Goal: Information Seeking & Learning: Check status

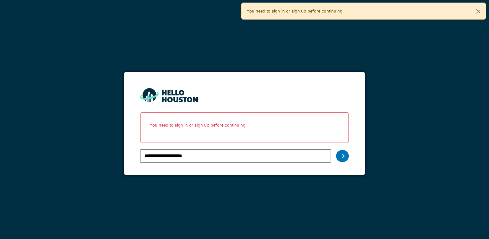
click at [237, 198] on div "**********" at bounding box center [244, 119] width 489 height 239
click at [343, 155] on icon at bounding box center [342, 155] width 4 height 5
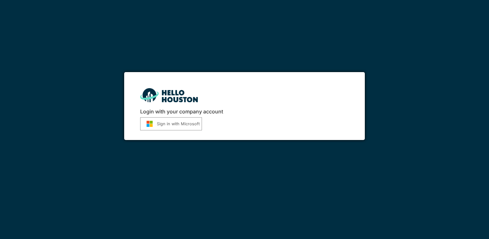
click at [167, 126] on button "Sign in with Microsoft" at bounding box center [171, 123] width 62 height 13
click at [155, 125] on img "submit" at bounding box center [149, 123] width 14 height 7
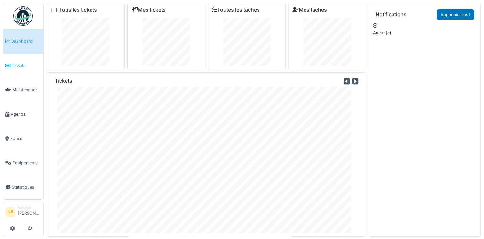
click at [20, 67] on span "Tickets" at bounding box center [26, 65] width 29 height 6
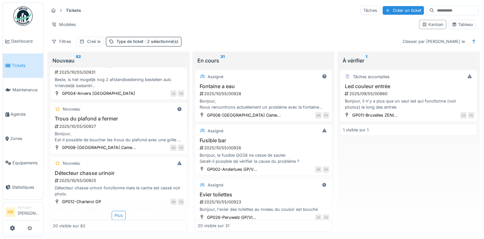
scroll to position [927, 0]
click at [130, 131] on div "Bonjour, Est-il possible de boucher les trous du plafond avec une grille en fer…" at bounding box center [119, 136] width 132 height 12
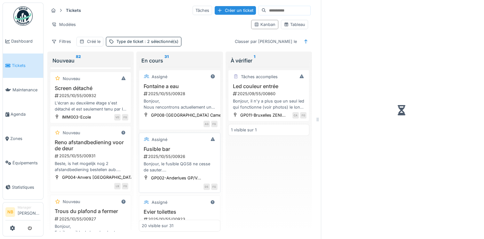
scroll to position [1055, 0]
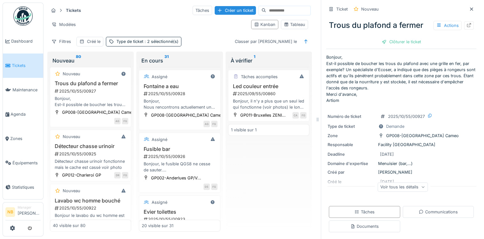
drag, startPoint x: 386, startPoint y: 187, endPoint x: 384, endPoint y: 198, distance: 11.1
click at [386, 189] on div "Voir tous les détails" at bounding box center [403, 186] width 50 height 9
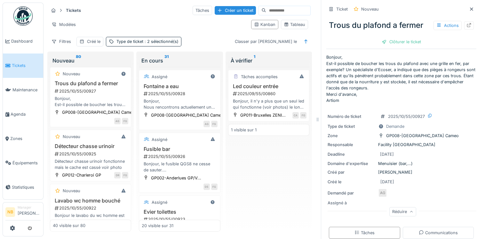
click at [101, 45] on div "Beste, is het mogelijk nog 2 afstandbediening bestellen aub. Vriendelijk bedank…" at bounding box center [91, 39] width 76 height 12
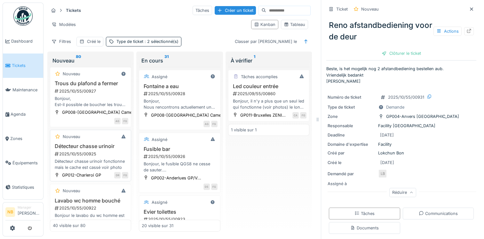
click at [75, 157] on div "2025/10/55/00925" at bounding box center [91, 154] width 74 height 6
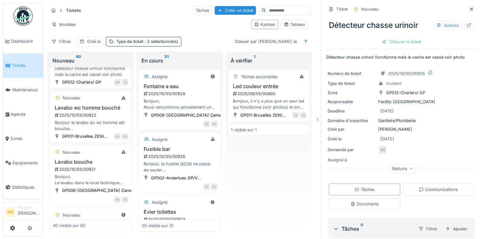
scroll to position [1169, 0]
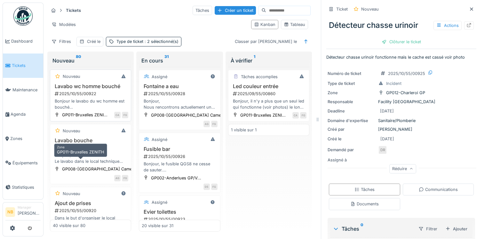
drag, startPoint x: 107, startPoint y: 159, endPoint x: 111, endPoint y: 162, distance: 4.4
click at [108, 118] on div "GP011-Bruxelles ZENI..." at bounding box center [81, 114] width 56 height 7
drag, startPoint x: 109, startPoint y: 149, endPoint x: 125, endPoint y: 150, distance: 16.7
click at [109, 110] on div "Bonjour le lavabo du wc homme est bouché Merci" at bounding box center [91, 104] width 76 height 12
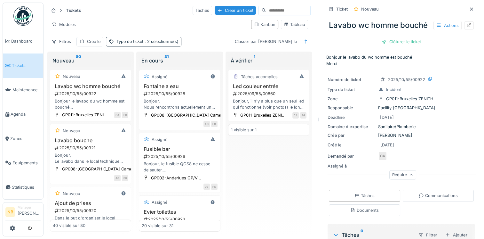
click at [118, 56] on div "Détecteur chasse urinoir fonctionne mais le cache est cassé voir photo" at bounding box center [91, 50] width 76 height 12
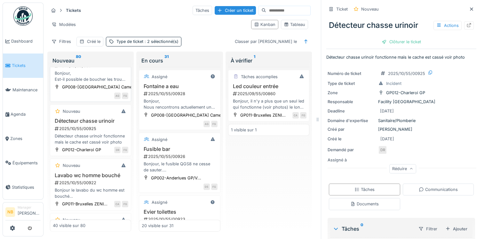
scroll to position [1079, 0]
click at [101, 83] on div "Bonjour, Est-il possible de boucher les trous du plafond avec une grille en fer…" at bounding box center [91, 77] width 76 height 12
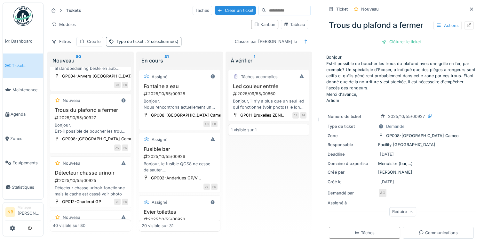
scroll to position [1015, 0]
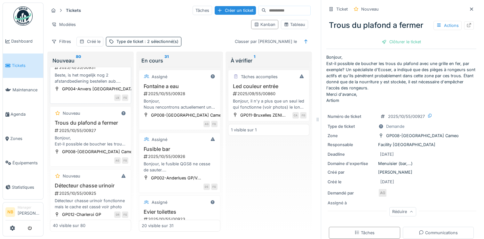
click at [90, 89] on div "Nouveau Reno afstandbediening voor de deur 2025/10/55/00931 Beste, is het mogel…" at bounding box center [90, 70] width 81 height 66
click at [92, 48] on div "Nouveau" at bounding box center [91, 44] width 76 height 8
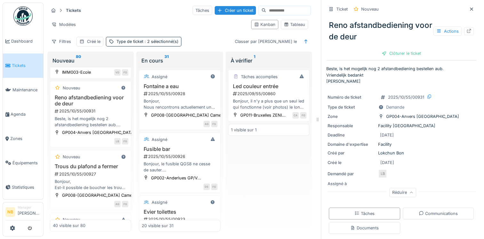
scroll to position [964, 0]
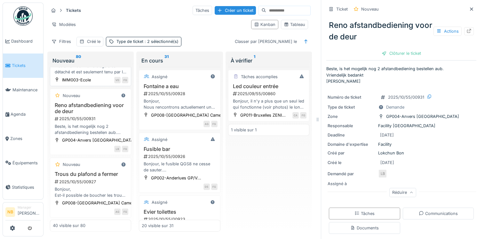
click at [111, 54] on h3 "Screen détaché" at bounding box center [91, 51] width 76 height 6
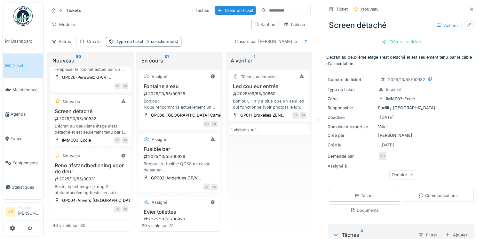
scroll to position [900, 0]
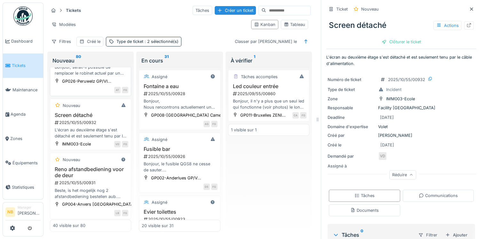
click at [113, 55] on h3 "robinet de l'évier des toilettes couloir" at bounding box center [91, 49] width 76 height 12
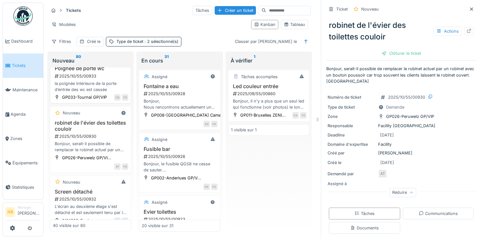
scroll to position [823, 0]
click at [110, 72] on h3 "Poignée de porte wc" at bounding box center [91, 69] width 76 height 6
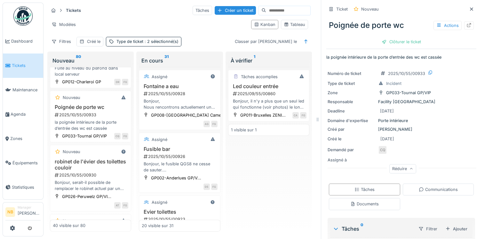
scroll to position [772, 0]
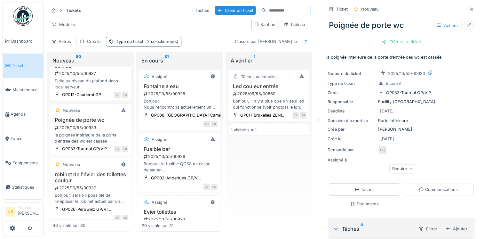
click at [114, 77] on div "2025/10/55/00937" at bounding box center [91, 73] width 74 height 6
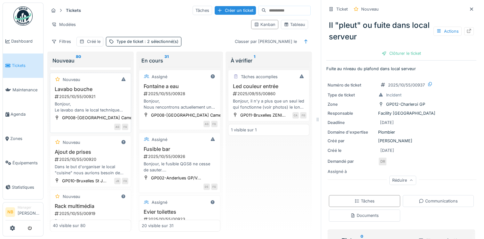
scroll to position [1295, 0]
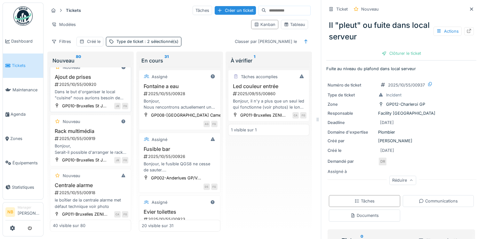
click at [104, 80] on h3 "Ajout de prises" at bounding box center [91, 77] width 76 height 6
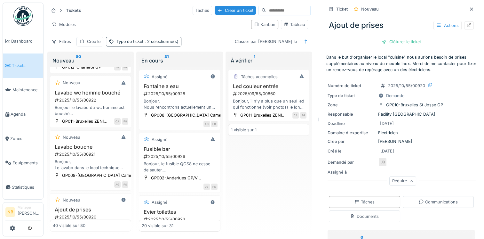
scroll to position [1154, 0]
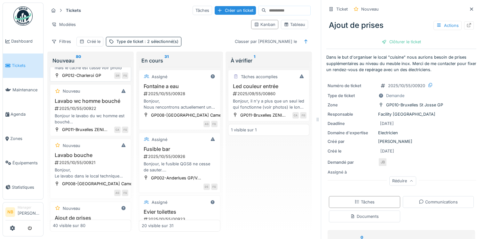
click at [110, 57] on div "2025/10/55/00925" at bounding box center [91, 54] width 74 height 6
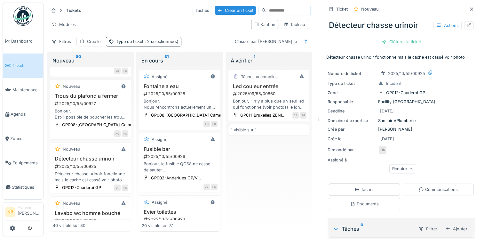
scroll to position [986, 0]
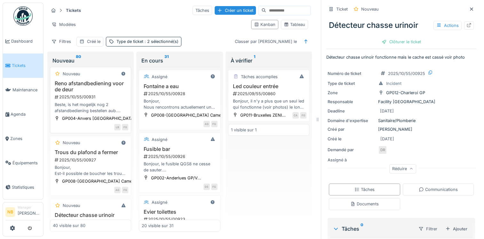
click at [105, 93] on h3 "Reno afstandbediening voor de deur" at bounding box center [91, 86] width 76 height 12
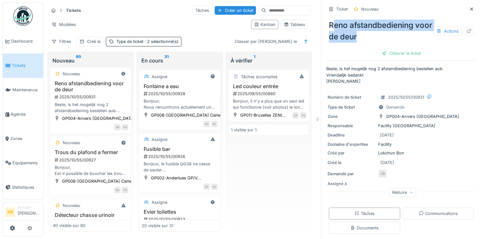
drag, startPoint x: 327, startPoint y: 19, endPoint x: 383, endPoint y: 38, distance: 59.5
click at [384, 38] on div "Reno afstandbediening voor de deur Actions" at bounding box center [402, 31] width 150 height 28
drag, startPoint x: 383, startPoint y: 38, endPoint x: 374, endPoint y: 38, distance: 9.0
click at [373, 38] on div "Reno afstandbediening voor de deur Actions" at bounding box center [402, 31] width 150 height 28
click at [353, 36] on div "Reno afstandbediening voor de deur Actions" at bounding box center [402, 31] width 150 height 28
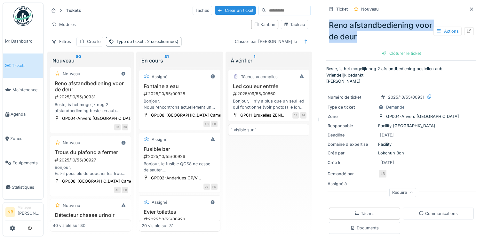
drag, startPoint x: 322, startPoint y: 23, endPoint x: 375, endPoint y: 34, distance: 54.6
click at [375, 34] on div "Reno afstandbediening voor de deur Actions" at bounding box center [402, 31] width 150 height 28
drag, startPoint x: 375, startPoint y: 34, endPoint x: 341, endPoint y: 30, distance: 35.1
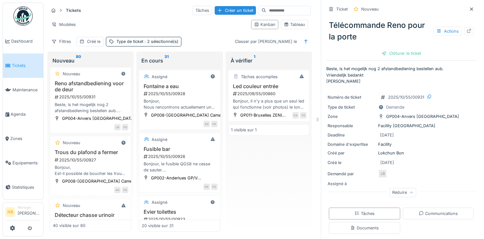
click at [104, 32] on h3 "Screen détaché" at bounding box center [91, 29] width 76 height 6
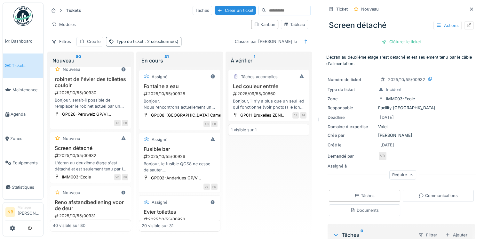
scroll to position [854, 0]
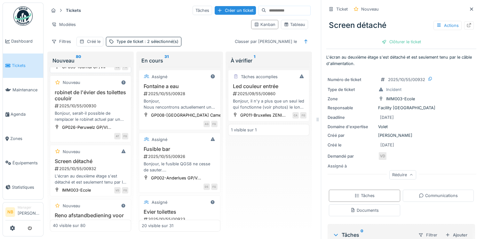
click at [94, 49] on div "2025/10/55/00933" at bounding box center [91, 46] width 74 height 6
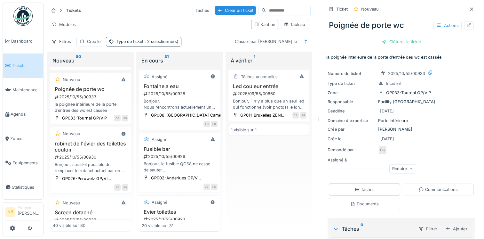
scroll to position [790, 0]
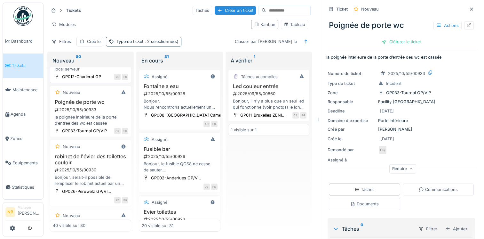
click at [111, 72] on div "Il "pleut" ou fuite dans local serveur 2025/10/55/00937 Fuite au niveau du plaf…" at bounding box center [91, 55] width 76 height 33
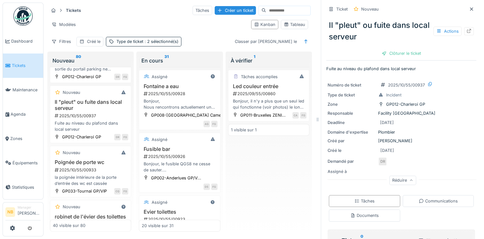
scroll to position [726, 0]
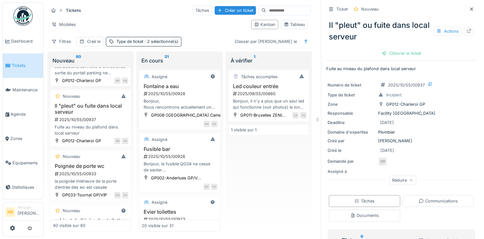
click at [109, 62] on div "2025/10/55/00940" at bounding box center [91, 59] width 74 height 6
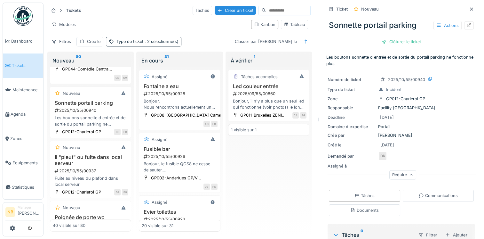
scroll to position [662, 0]
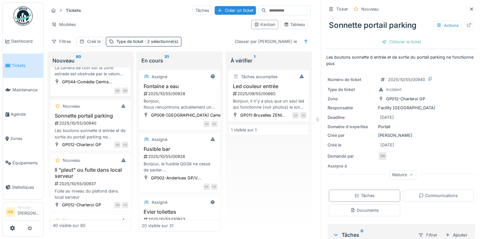
click at [109, 77] on div "Camera champ de vision obstruée par un velum 2025/10/55/00935 La camera de coin…" at bounding box center [91, 60] width 76 height 33
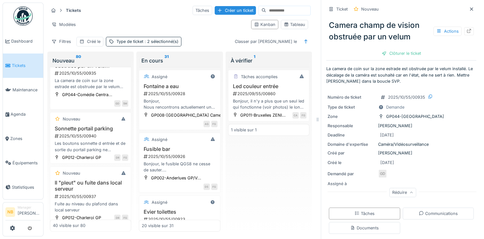
click at [123, 40] on div "Nouveau Camera extérieure HS 2025/10/55/00936 La camera de façade au dessus de …" at bounding box center [90, 15] width 81 height 52
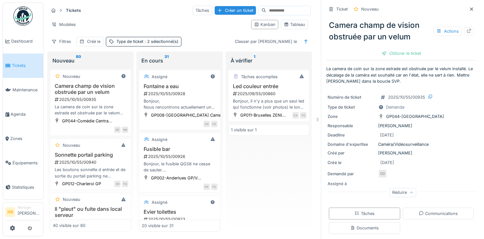
scroll to position [611, 0]
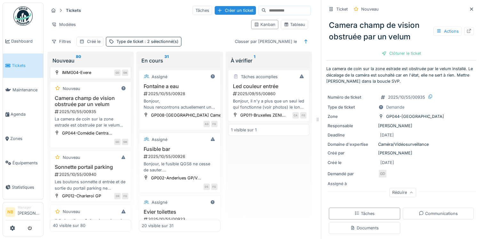
click at [106, 54] on div "2025/10/55/00936" at bounding box center [91, 51] width 74 height 6
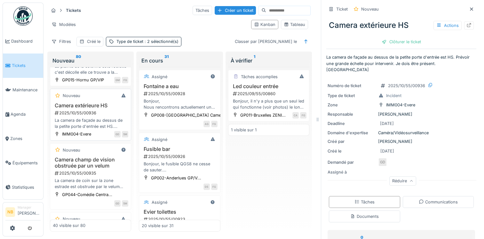
scroll to position [536, 0]
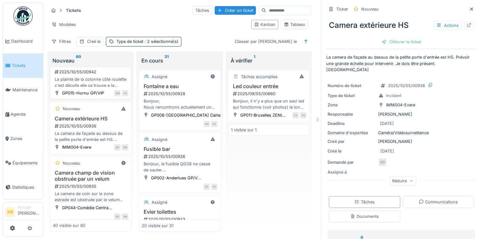
click at [96, 88] on div "La plainte de la colonne côté roulette c'est décolle elle ce trouve a la caisse" at bounding box center [91, 82] width 76 height 12
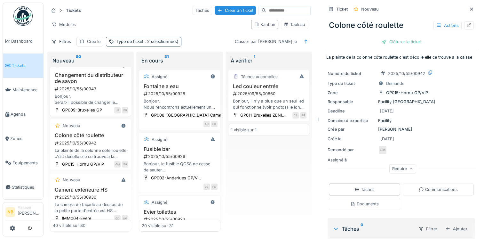
scroll to position [462, 0]
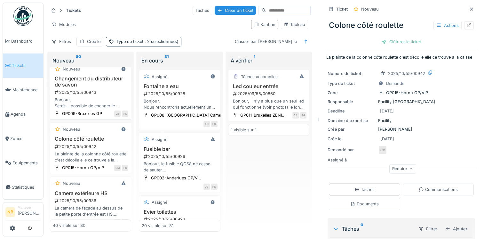
click at [105, 88] on h3 "Changement du distributeur de savon" at bounding box center [91, 82] width 76 height 12
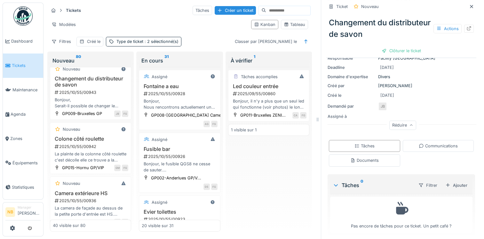
scroll to position [88, 0]
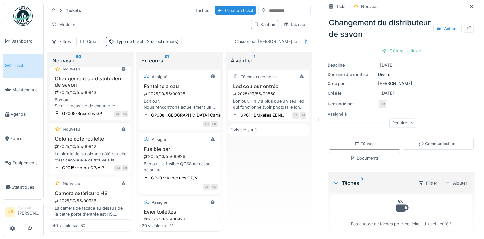
click at [376, 158] on div "Documents" at bounding box center [364, 158] width 71 height 12
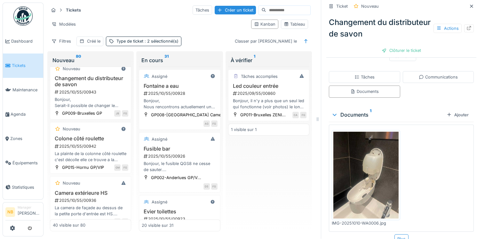
scroll to position [162, 0]
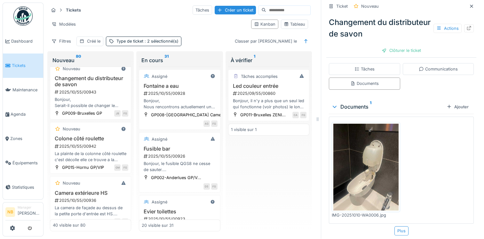
click at [373, 144] on img at bounding box center [366, 167] width 65 height 87
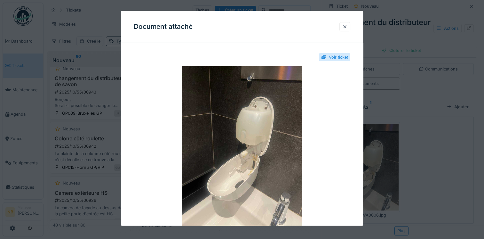
click at [347, 28] on div at bounding box center [345, 26] width 5 height 6
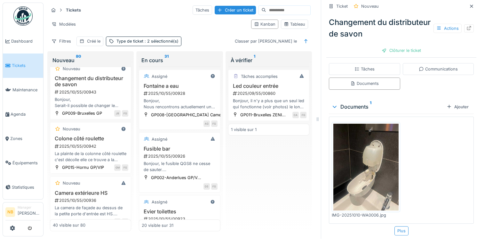
click at [124, 59] on div "Nouveau Porte de Toilette 2025/10/55/00941 Bonjour poignée de la porte des toil…" at bounding box center [90, 34] width 81 height 52
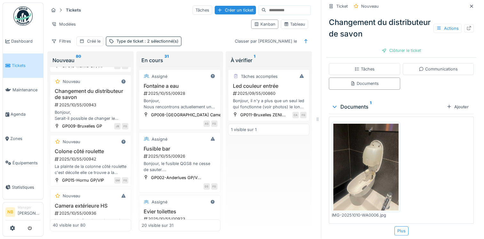
scroll to position [436, 0]
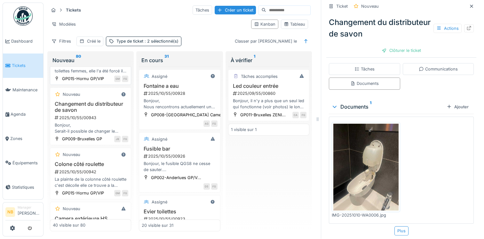
click at [110, 53] on h3 "Porte de Toilette" at bounding box center [91, 50] width 76 height 6
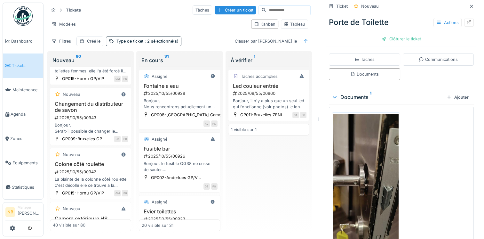
scroll to position [149, 0]
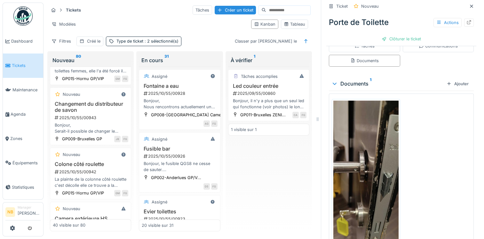
click at [364, 163] on img at bounding box center [366, 173] width 65 height 144
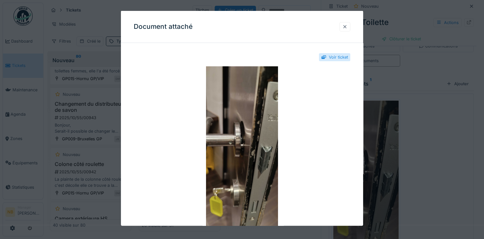
click at [347, 26] on div at bounding box center [345, 26] width 5 height 6
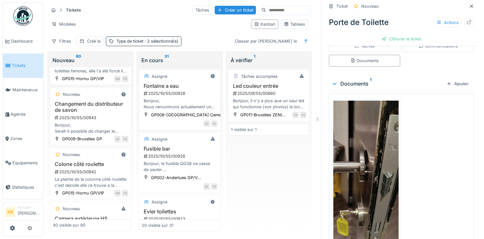
scroll to position [386, 0]
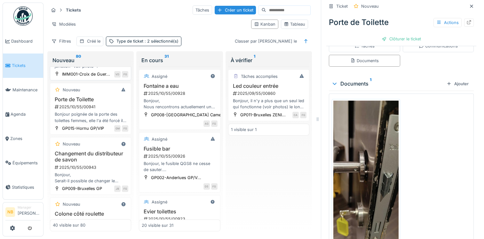
click at [111, 56] on div "2025/10/55/00939" at bounding box center [91, 53] width 74 height 6
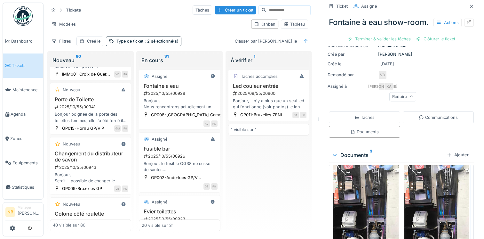
scroll to position [29, 0]
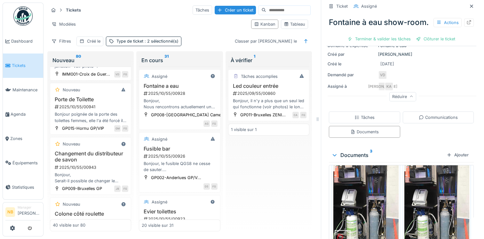
click at [369, 198] on img at bounding box center [366, 200] width 65 height 116
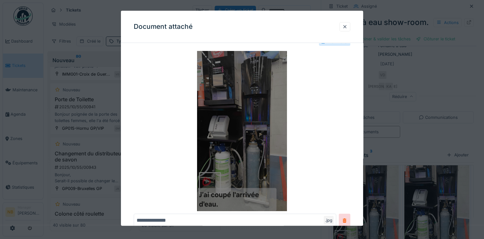
scroll to position [0, 0]
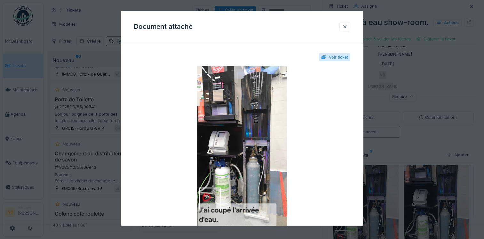
click at [426, 101] on div at bounding box center [242, 119] width 484 height 239
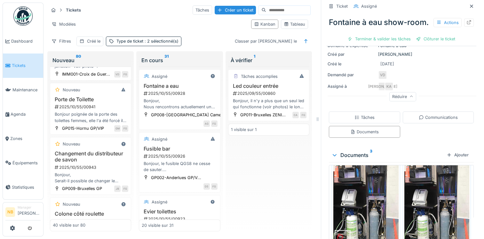
click at [423, 193] on img at bounding box center [437, 200] width 65 height 116
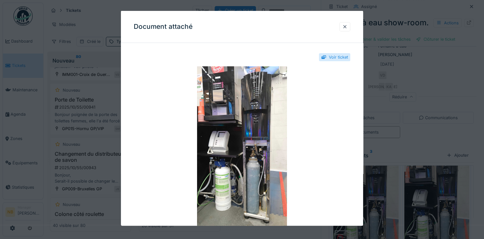
click at [426, 149] on div at bounding box center [242, 119] width 484 height 239
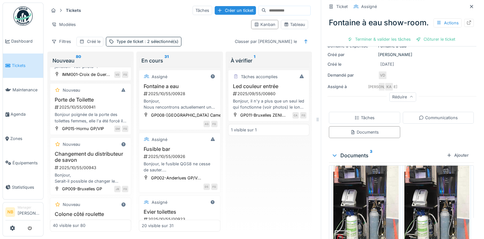
click at [356, 185] on img at bounding box center [366, 201] width 65 height 116
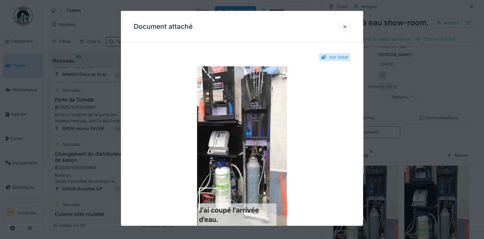
click at [395, 143] on div at bounding box center [242, 119] width 484 height 239
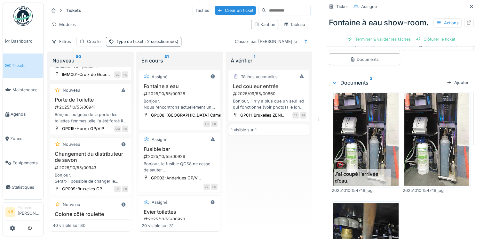
scroll to position [224, 0]
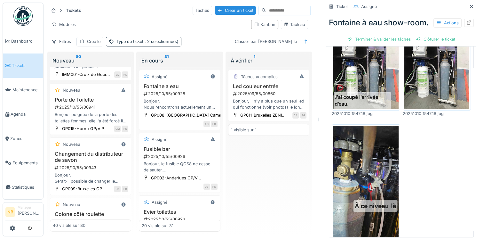
click at [365, 174] on img at bounding box center [366, 184] width 65 height 116
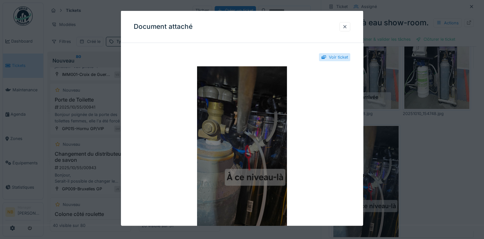
click at [216, 162] on img at bounding box center [242, 146] width 217 height 160
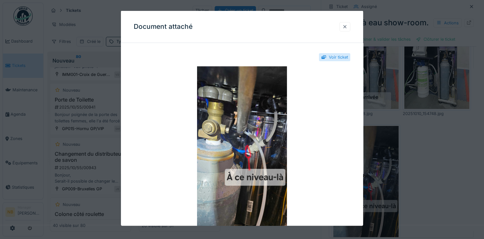
click at [347, 26] on div at bounding box center [345, 26] width 5 height 6
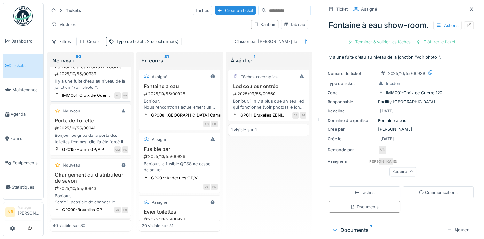
scroll to position [291, 0]
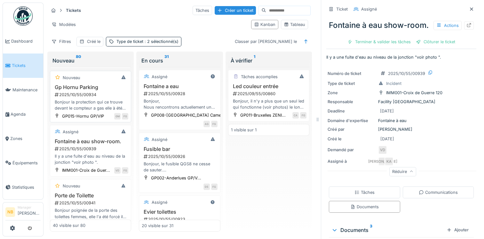
click at [102, 90] on h3 "Gp Hornu Parking" at bounding box center [91, 87] width 76 height 6
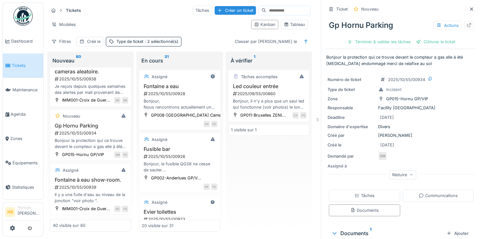
scroll to position [239, 0]
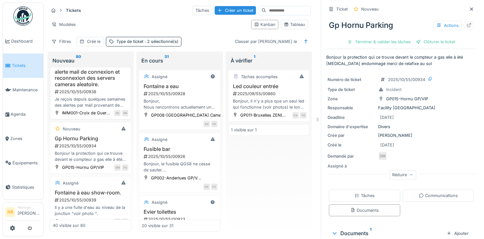
click at [110, 95] on div "2025/10/55/00938" at bounding box center [91, 92] width 74 height 6
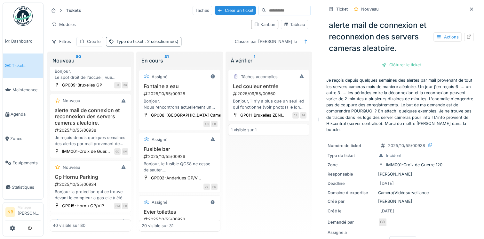
scroll to position [188, 0]
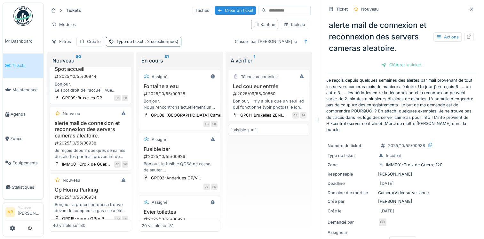
click at [111, 79] on div "2025/10/55/00944" at bounding box center [91, 76] width 74 height 6
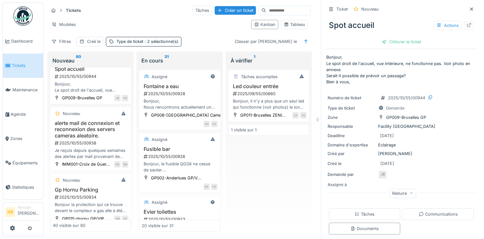
scroll to position [117, 0]
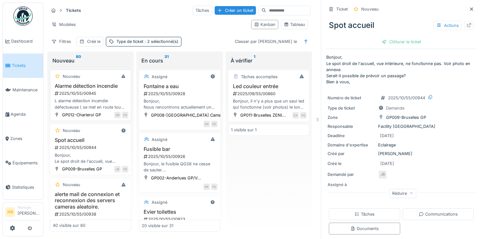
click at [90, 102] on div "Nouveau Alarme détection incendie 2025/10/55/00945 L alarme détection incendie …" at bounding box center [90, 95] width 81 height 52
click at [108, 96] on div "2025/10/55/00945" at bounding box center [91, 93] width 74 height 6
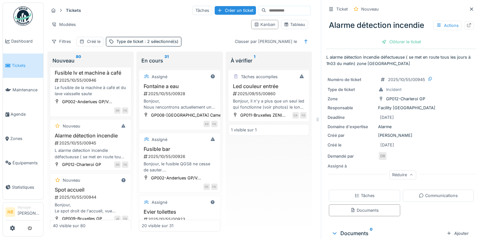
scroll to position [54, 0]
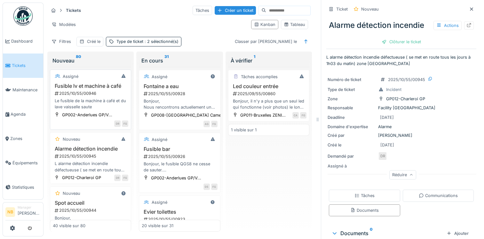
click at [104, 109] on div "Fusible lv et machine à café 2025/10/55/00946 Le fusible de la machine à café e…" at bounding box center [91, 96] width 76 height 27
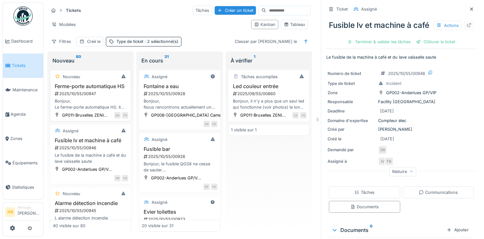
drag, startPoint x: 102, startPoint y: 108, endPoint x: 110, endPoint y: 109, distance: 8.8
click at [102, 108] on div "Bonjour, Le ferme-porte automatique HS. Il s'agit de la porte qui donne accès a…" at bounding box center [91, 104] width 76 height 12
